Goal: Task Accomplishment & Management: Use online tool/utility

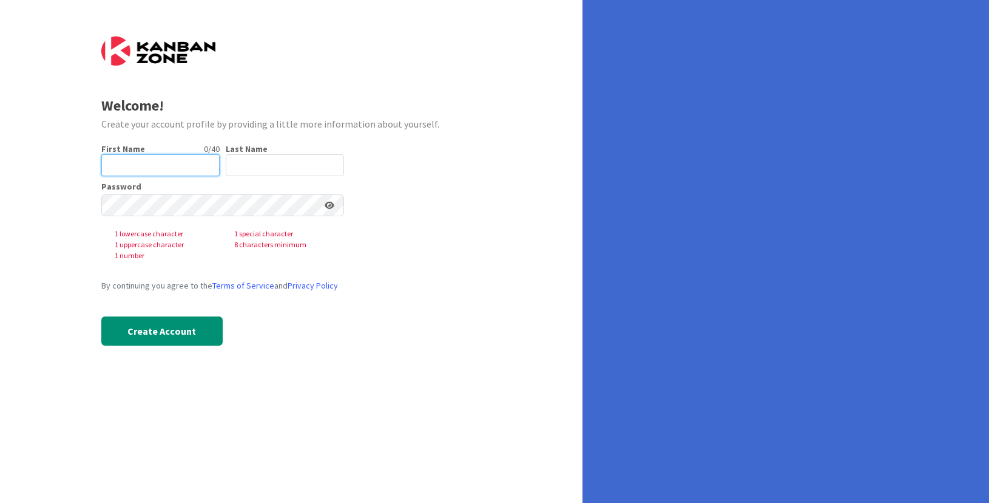
click at [163, 166] on input "text" at bounding box center [160, 165] width 118 height 22
type input "[PERSON_NAME]"
click at [257, 167] on input "text" at bounding box center [285, 165] width 118 height 22
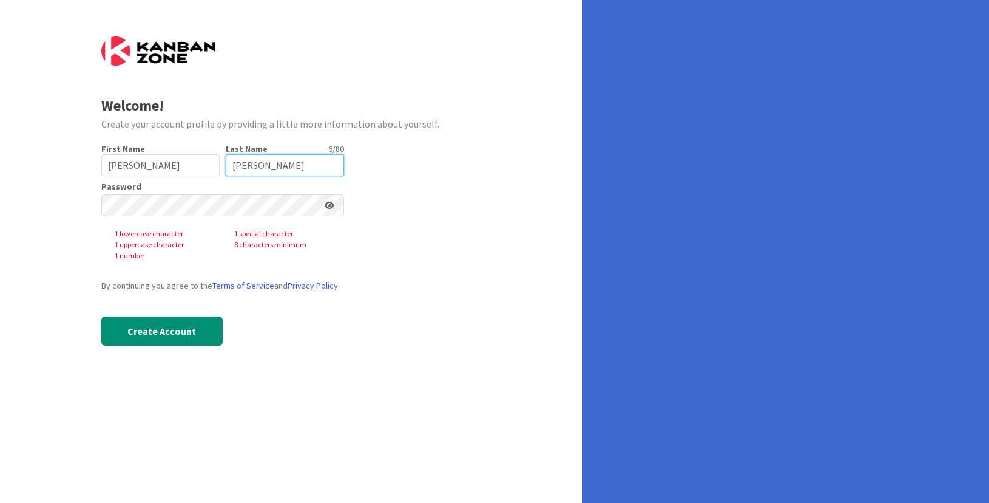
type input "[PERSON_NAME]"
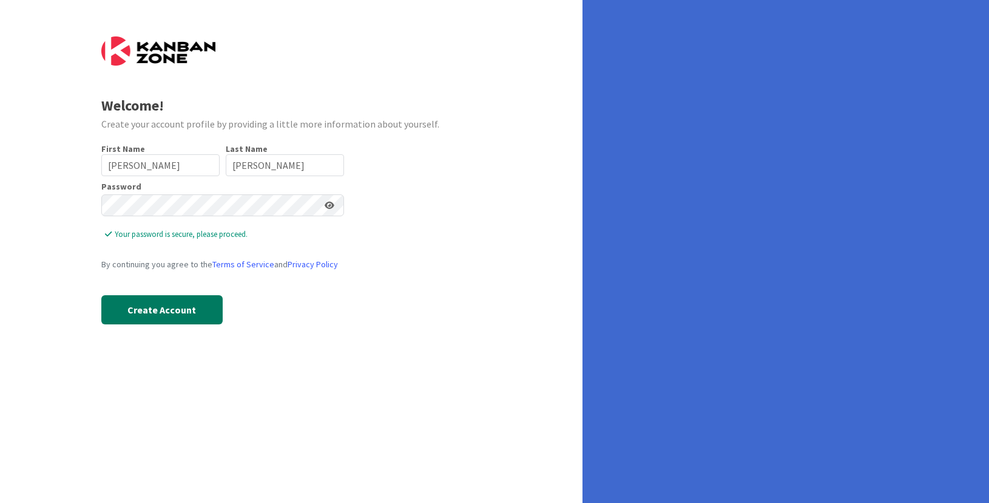
click at [144, 312] on button "Create Account" at bounding box center [161, 309] width 121 height 29
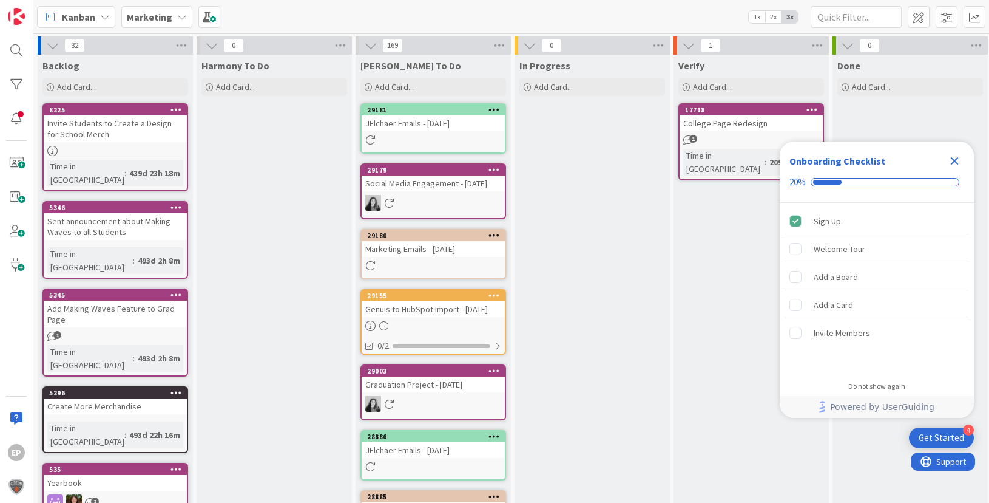
click at [953, 161] on icon "Close Checklist" at bounding box center [955, 161] width 8 height 8
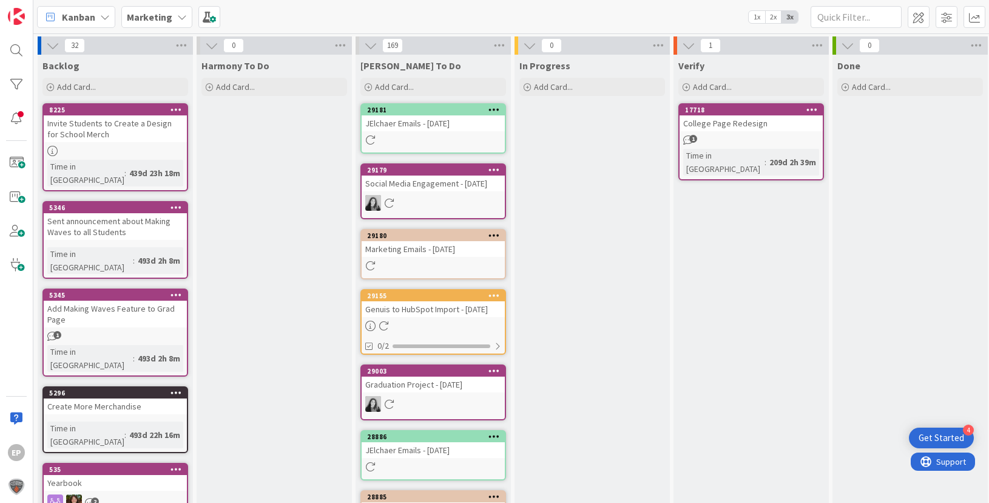
click at [296, 52] on div "0" at bounding box center [274, 45] width 155 height 18
click at [340, 46] on icon at bounding box center [341, 45] width 16 height 18
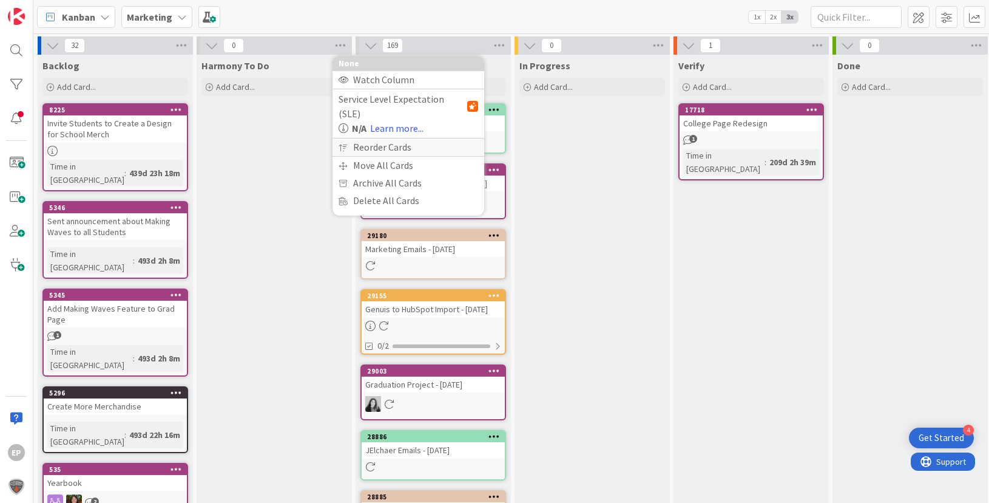
click at [381, 138] on div "Reorder Cards" at bounding box center [409, 147] width 152 height 18
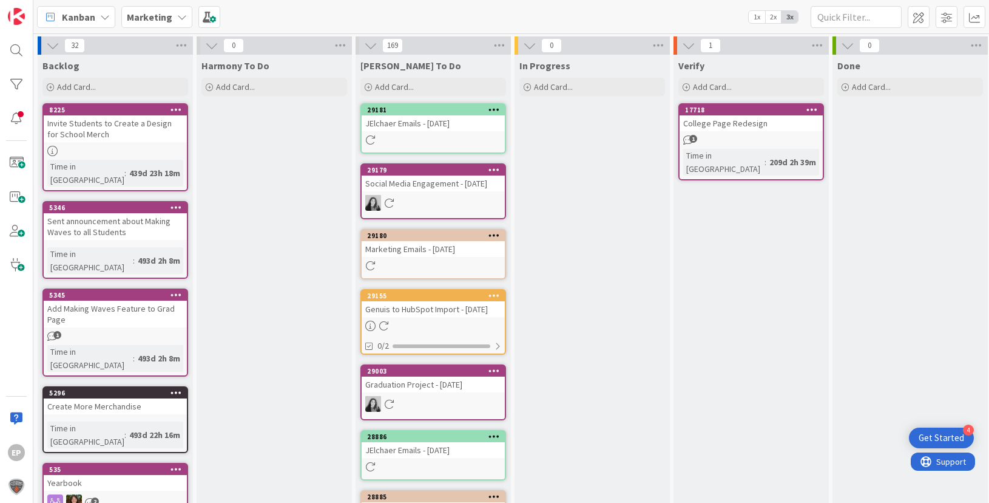
click at [274, 48] on div "0" at bounding box center [274, 45] width 155 height 18
click at [212, 44] on icon at bounding box center [211, 45] width 13 height 13
